Goal: Transaction & Acquisition: Purchase product/service

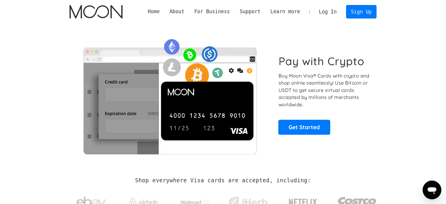
click at [333, 8] on link "Log In" at bounding box center [328, 11] width 28 height 13
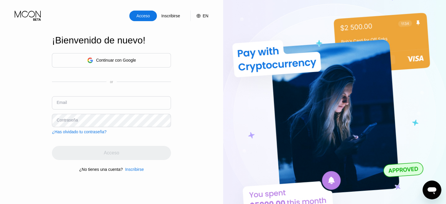
type input "[EMAIL_ADDRESS][DOMAIN_NAME]"
click at [117, 106] on input "[EMAIL_ADDRESS][DOMAIN_NAME]" at bounding box center [111, 102] width 119 height 13
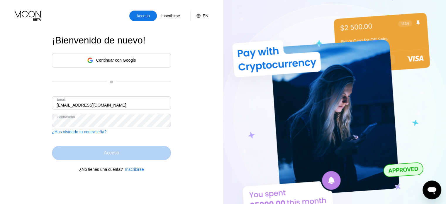
click at [142, 149] on div "Acceso" at bounding box center [111, 153] width 119 height 14
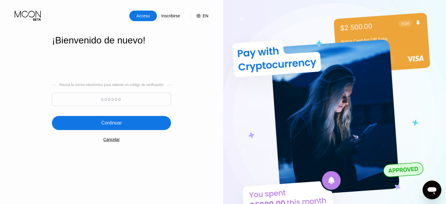
click at [131, 104] on input at bounding box center [111, 99] width 119 height 13
paste input "468785"
type input "468785"
click at [119, 122] on div "Continuar" at bounding box center [112, 123] width 20 height 6
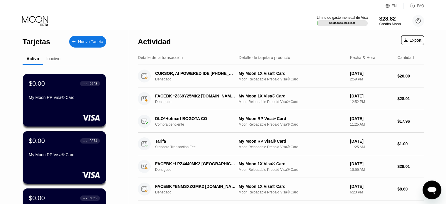
click at [392, 22] on div "Crédito Moon" at bounding box center [389, 24] width 21 height 4
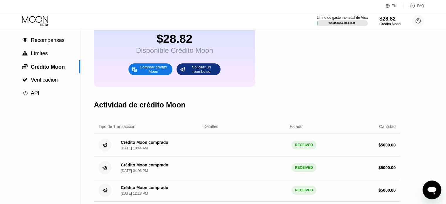
scroll to position [39, 0]
click at [153, 71] on div "Comprar crédito Moon" at bounding box center [153, 68] width 32 height 9
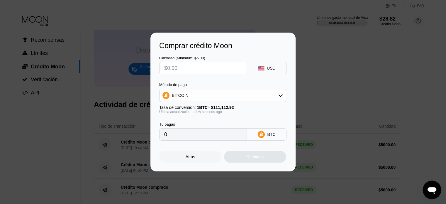
click at [200, 70] on input "text" at bounding box center [203, 68] width 78 height 12
type input "$6"
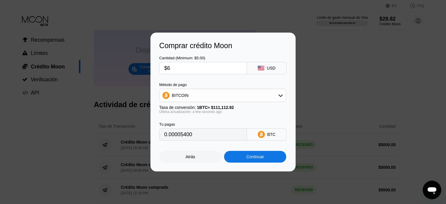
type input "0.00005400"
type input "$65"
type input "0.00058500"
type input "$6"
type input "0"
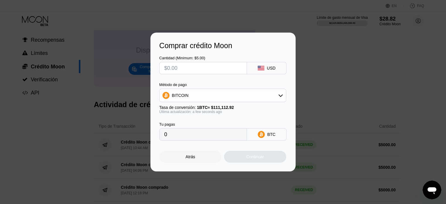
type input "$0"
type input "$50"
type input "0.00045000"
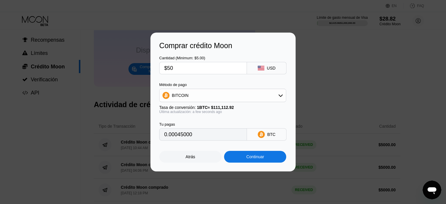
type input "$500"
type input "0.00449993"
type input "$5000"
type input "0.04499927"
type input "$5000"
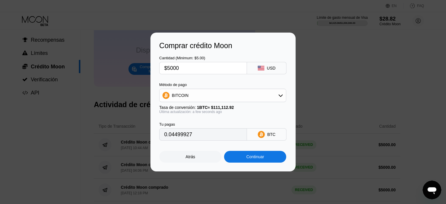
click at [227, 91] on div "BITCOIN" at bounding box center [223, 96] width 126 height 12
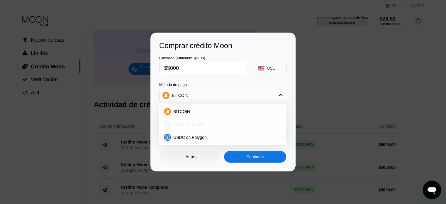
click at [210, 127] on div "USDT on TRON" at bounding box center [226, 124] width 111 height 5
type input "5050.51"
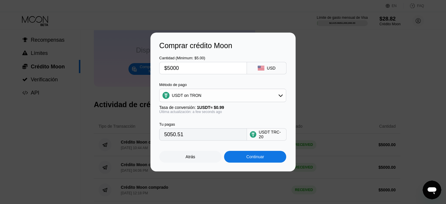
click at [239, 117] on div "Tu pagas 5050.51 USDT TRC-20" at bounding box center [223, 127] width 128 height 27
click at [228, 136] on input "5050.51" at bounding box center [203, 135] width 78 height 12
click at [252, 157] on div "Continuar" at bounding box center [256, 156] width 18 height 5
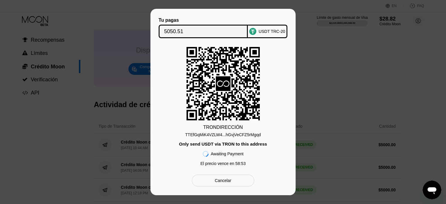
click at [248, 133] on div "TTEfGqMiK4VZLW4...hGvjVeCFZ5rMgqd" at bounding box center [223, 134] width 76 height 5
click at [278, 73] on div "TRON DIRECCIÓN TTEfGqMiK4VZLW4...hGvjVeCFZ5rMgqd Only send USDT via TRON to thi…" at bounding box center [223, 108] width 128 height 122
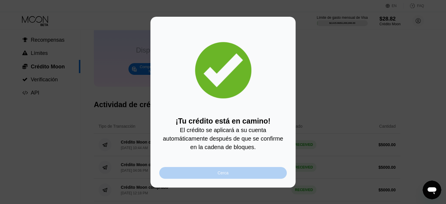
click at [252, 179] on div "Cerca" at bounding box center [223, 173] width 128 height 12
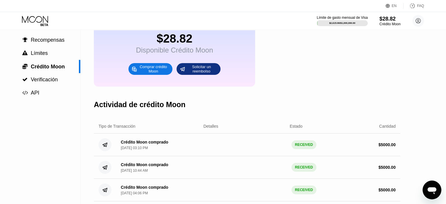
click at [373, 67] on div "$28.82 Disponible Crédito Moon Comprar crédito Moon Solicitar un reembolso" at bounding box center [247, 53] width 307 height 66
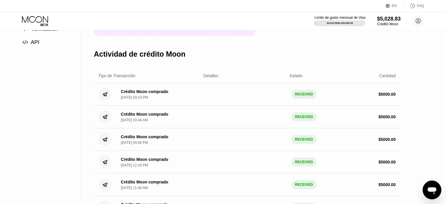
scroll to position [89, 0]
click at [277, 28] on div "Límite de gasto mensual de Visa $2,615.08 / $1,000,000.00 $5,028.83 Crédito [PE…" at bounding box center [223, 21] width 446 height 18
